Goal: Navigation & Orientation: Find specific page/section

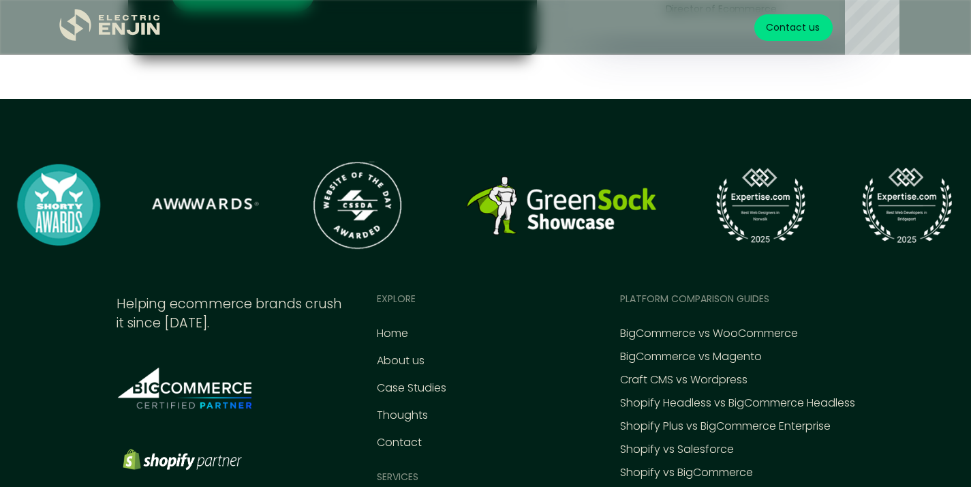
scroll to position [6121, 0]
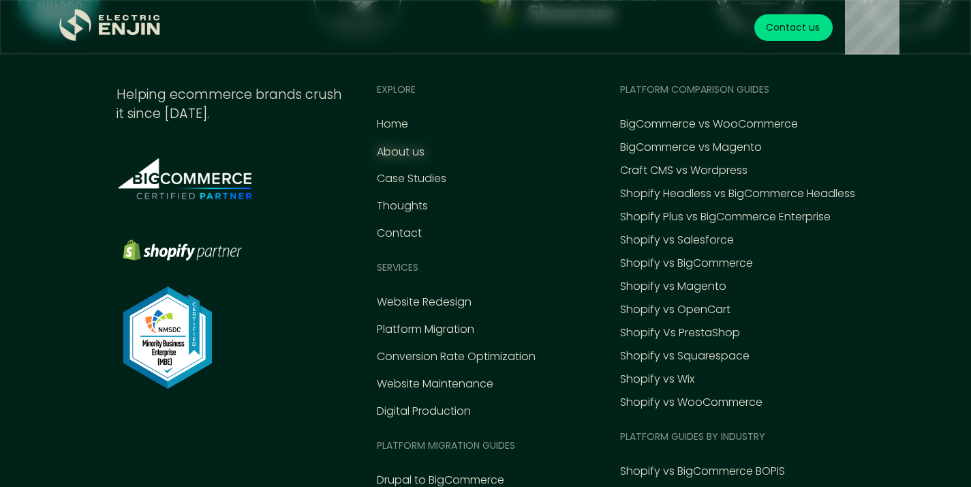
click at [406, 149] on div "About us" at bounding box center [401, 152] width 48 height 16
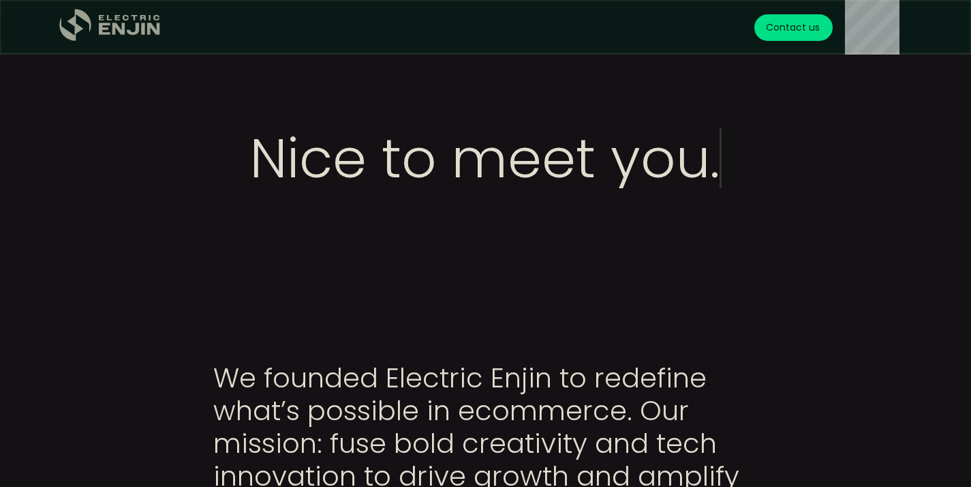
click at [136, 18] on icon "home" at bounding box center [136, 17] width 6 height 5
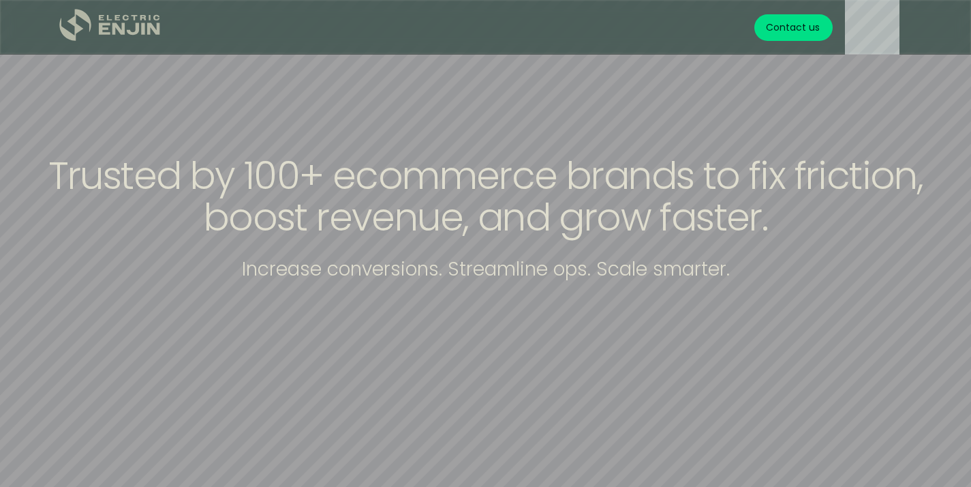
click at [107, 17] on icon ".st0{fill:#dfddc8;}" at bounding box center [110, 25] width 102 height 33
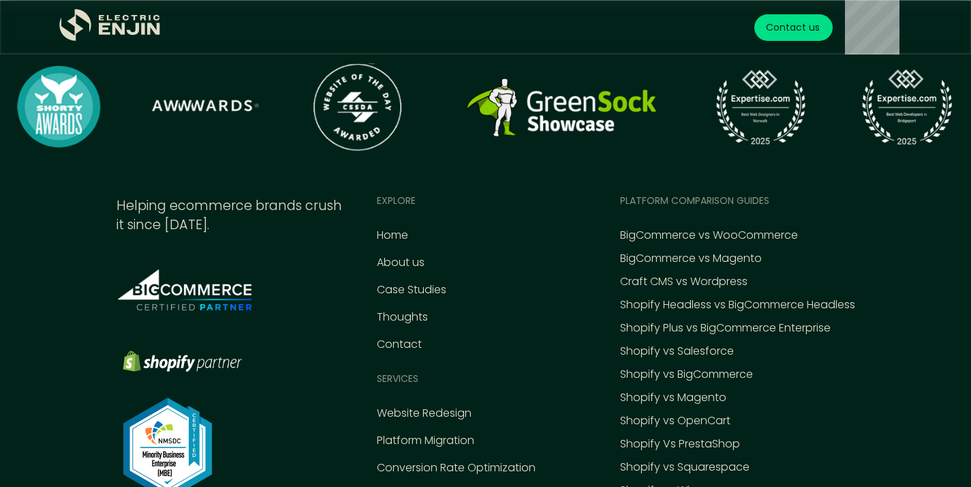
scroll to position [6009, 0]
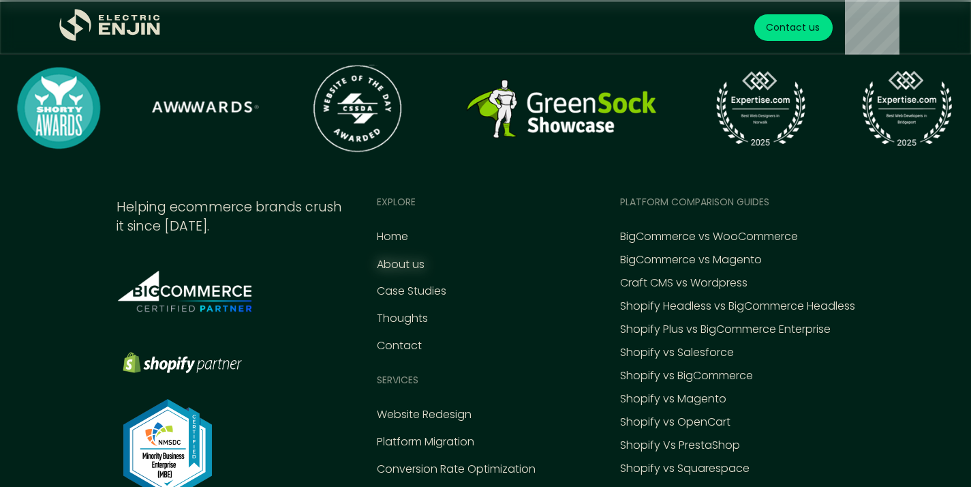
click at [395, 266] on div "About us" at bounding box center [401, 264] width 48 height 16
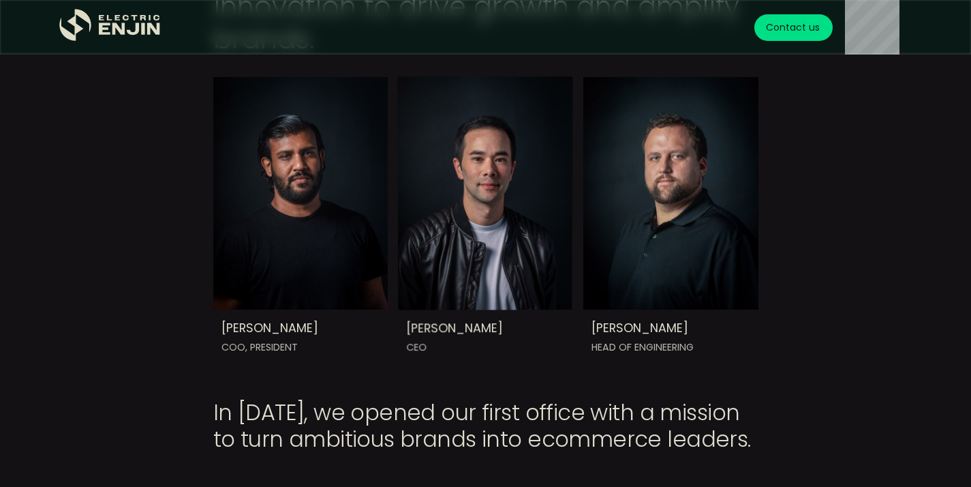
scroll to position [469, 0]
